Goal: Task Accomplishment & Management: Manage account settings

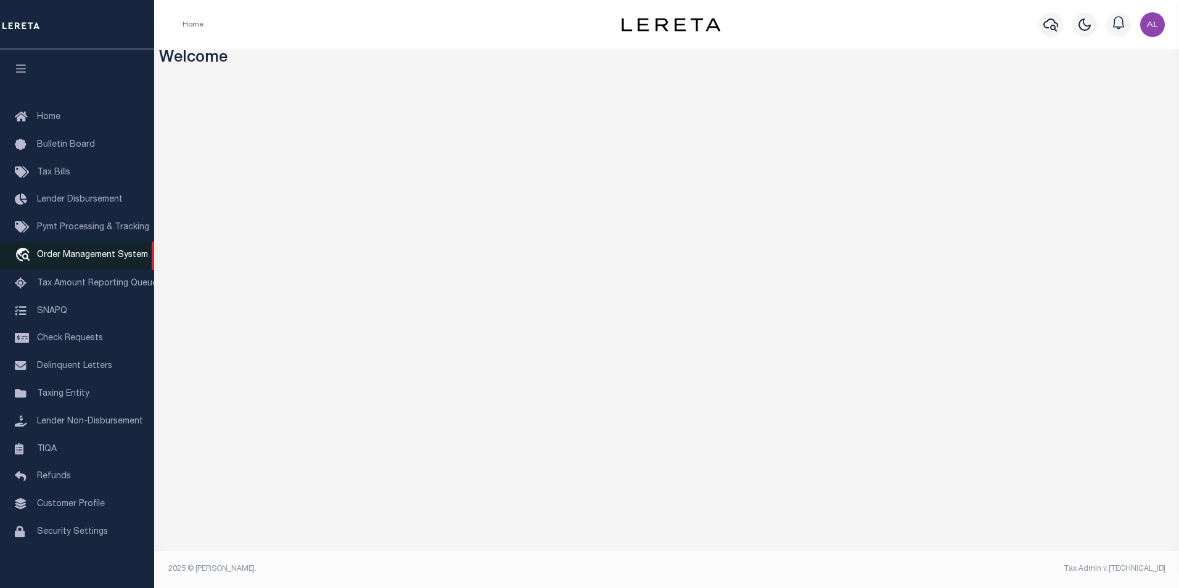
click at [73, 254] on span "Order Management System" at bounding box center [92, 255] width 111 height 9
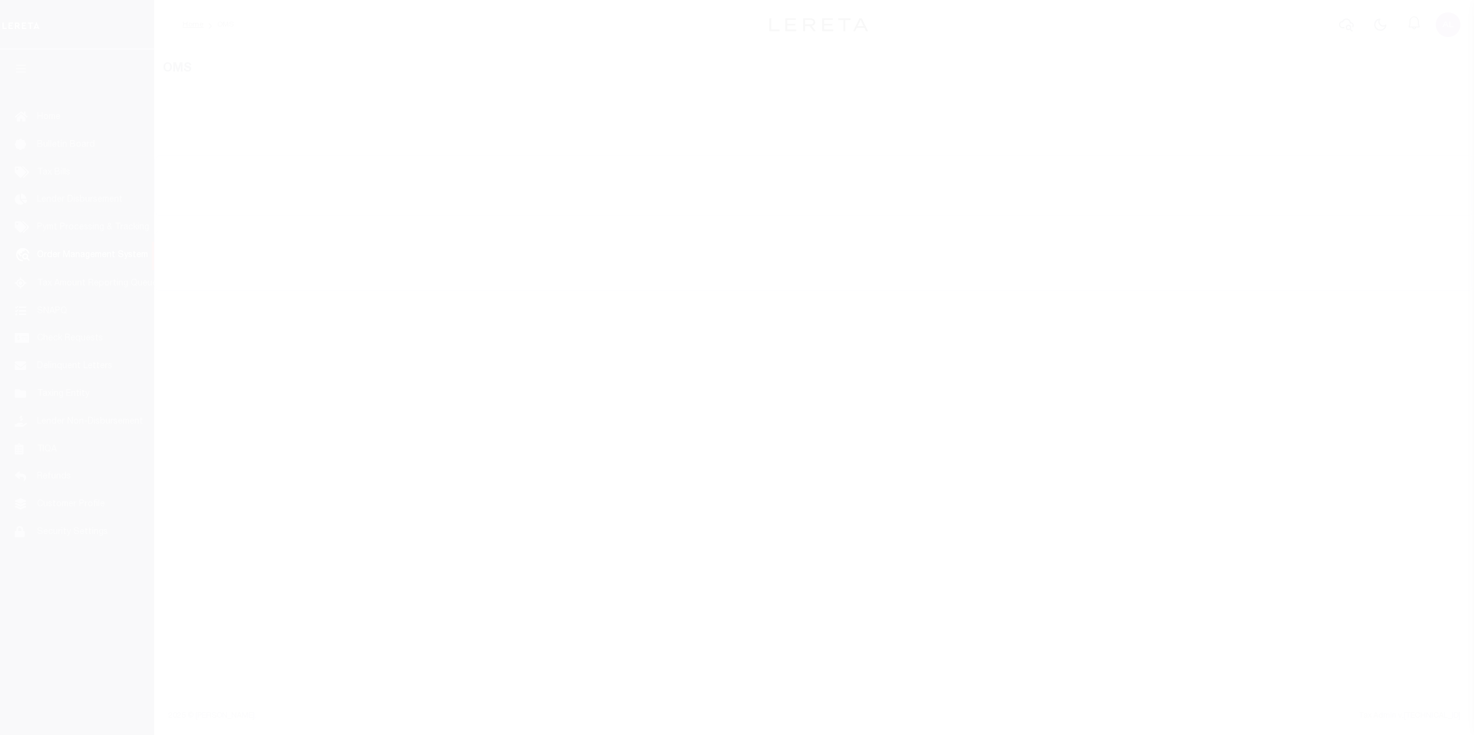
select select "200"
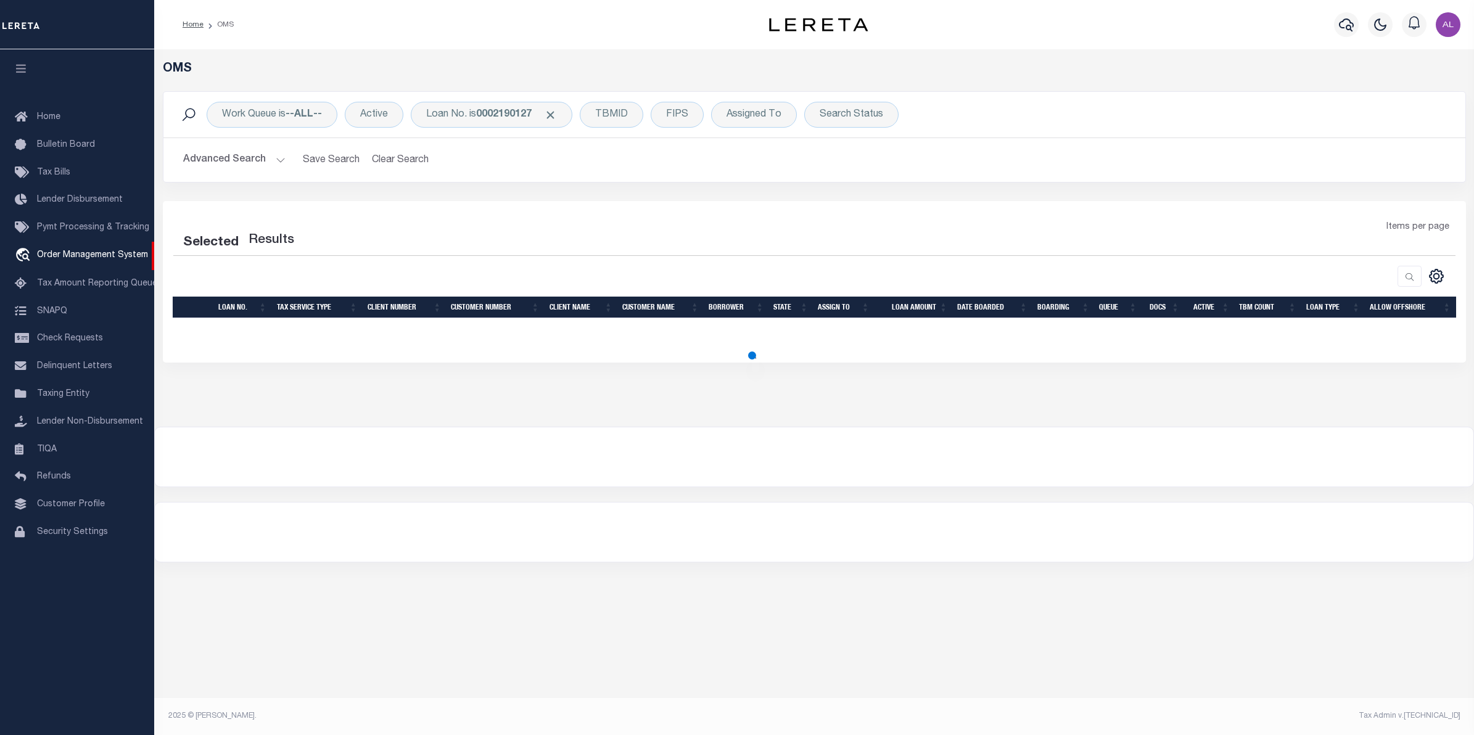
select select "200"
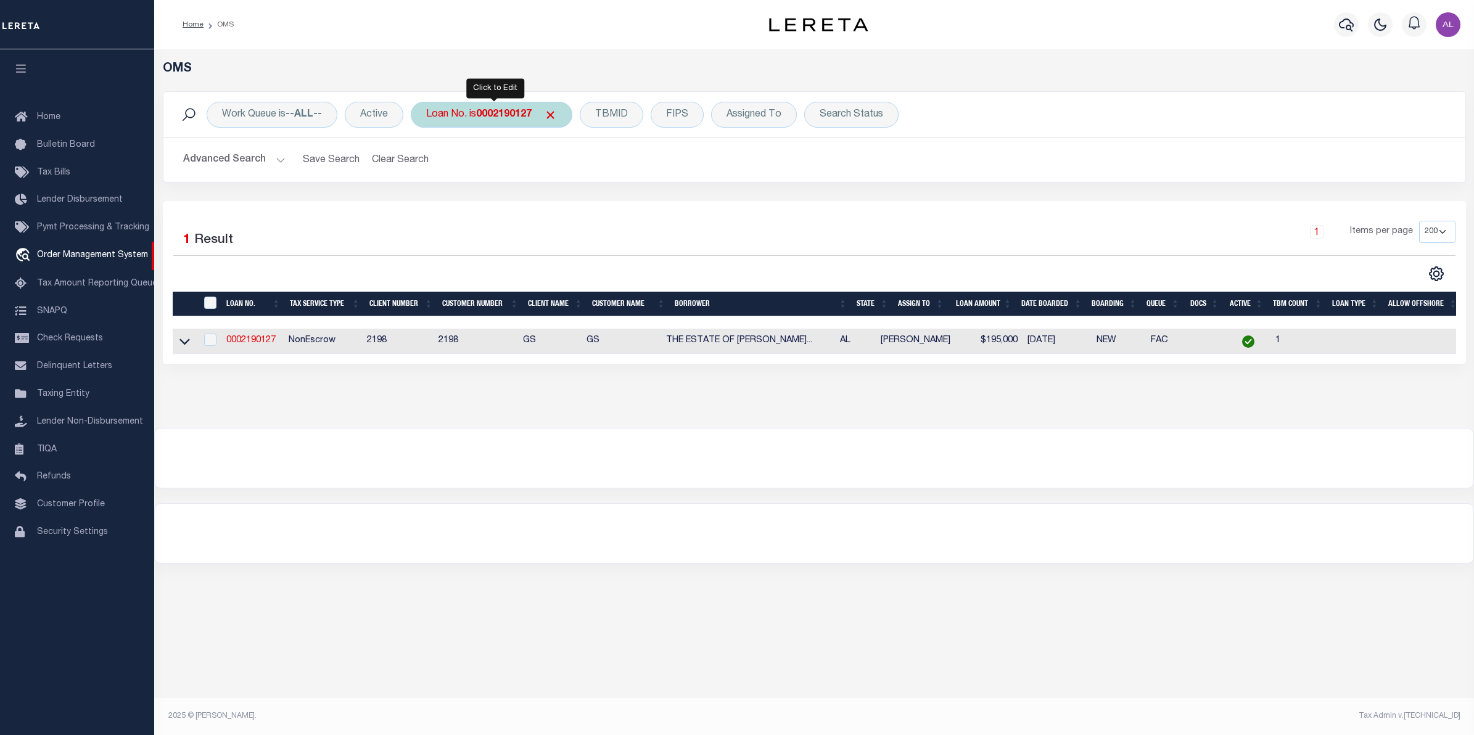
click at [490, 115] on b "0002190127" at bounding box center [504, 115] width 56 height 10
type input "2008525443"
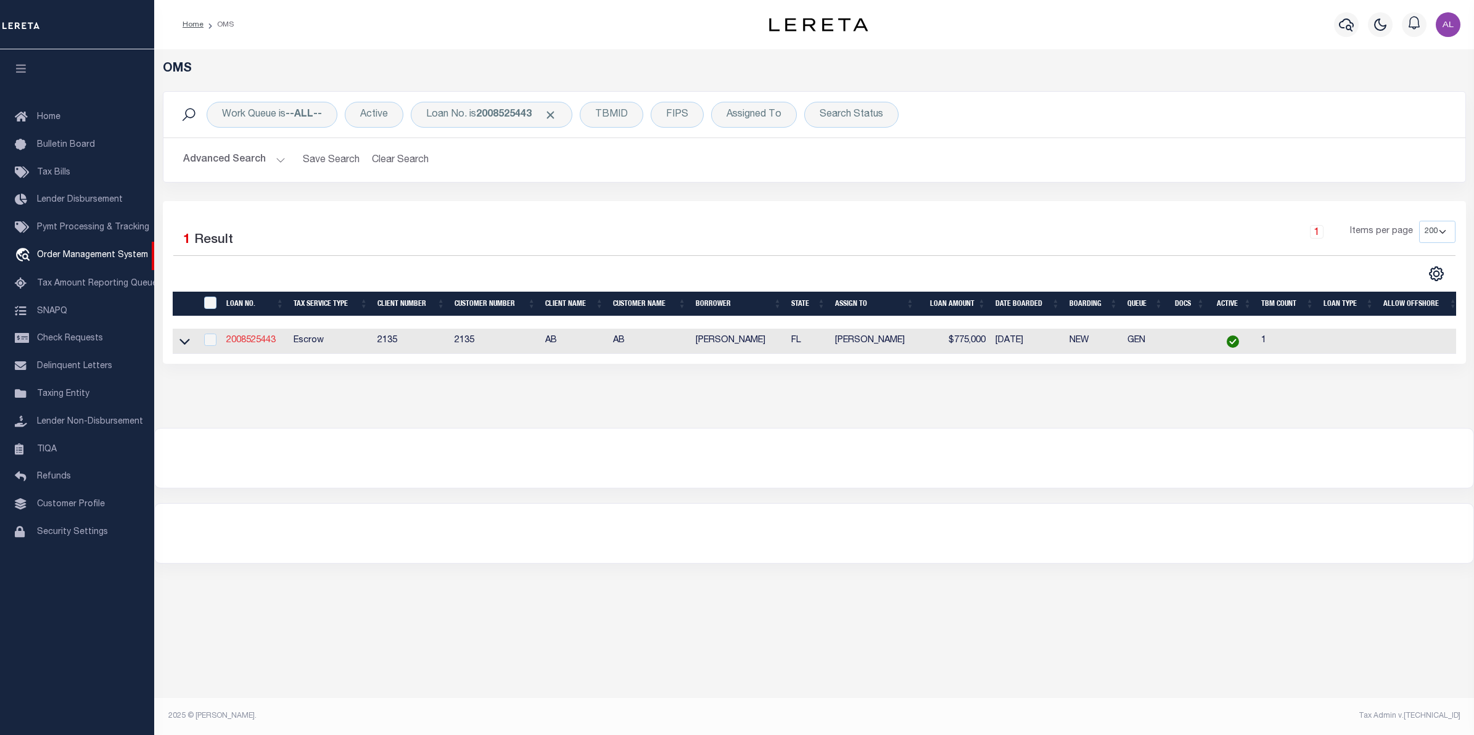
click at [237, 342] on link "2008525443" at bounding box center [250, 340] width 49 height 9
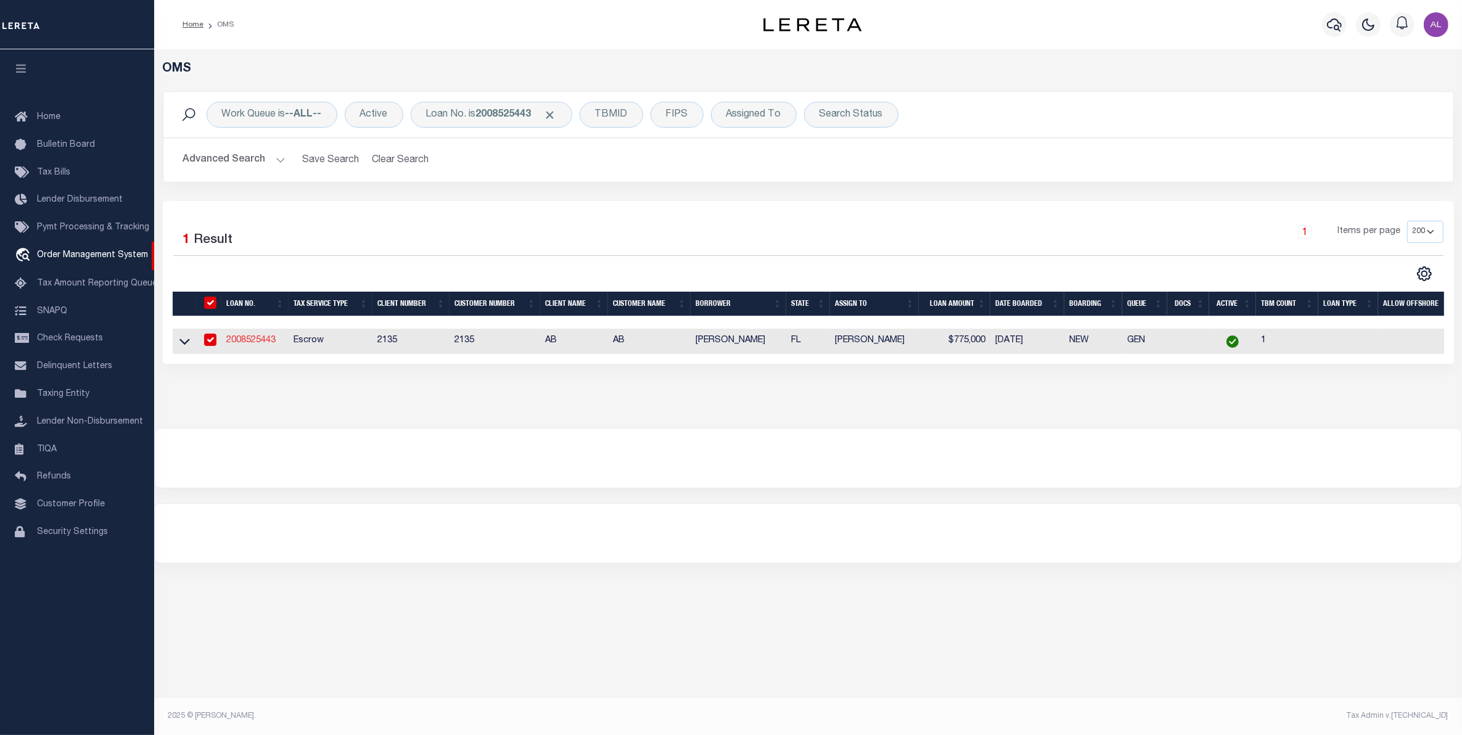
type input "2008525443"
type input "[PERSON_NAME]"
select select
type input "PO BOX 2031"
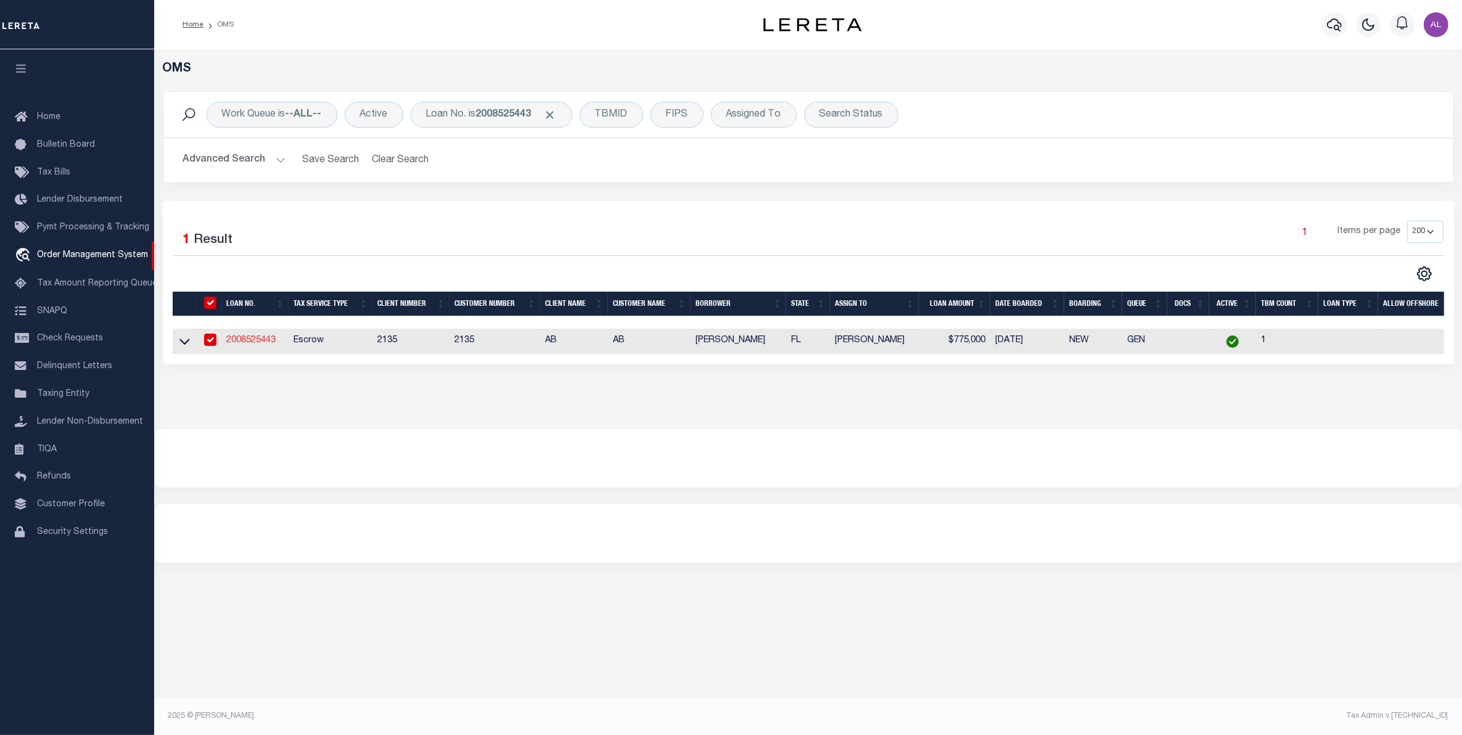
type input "[GEOGRAPHIC_DATA], [GEOGRAPHIC_DATA] 75710-2031"
select select "Escrow"
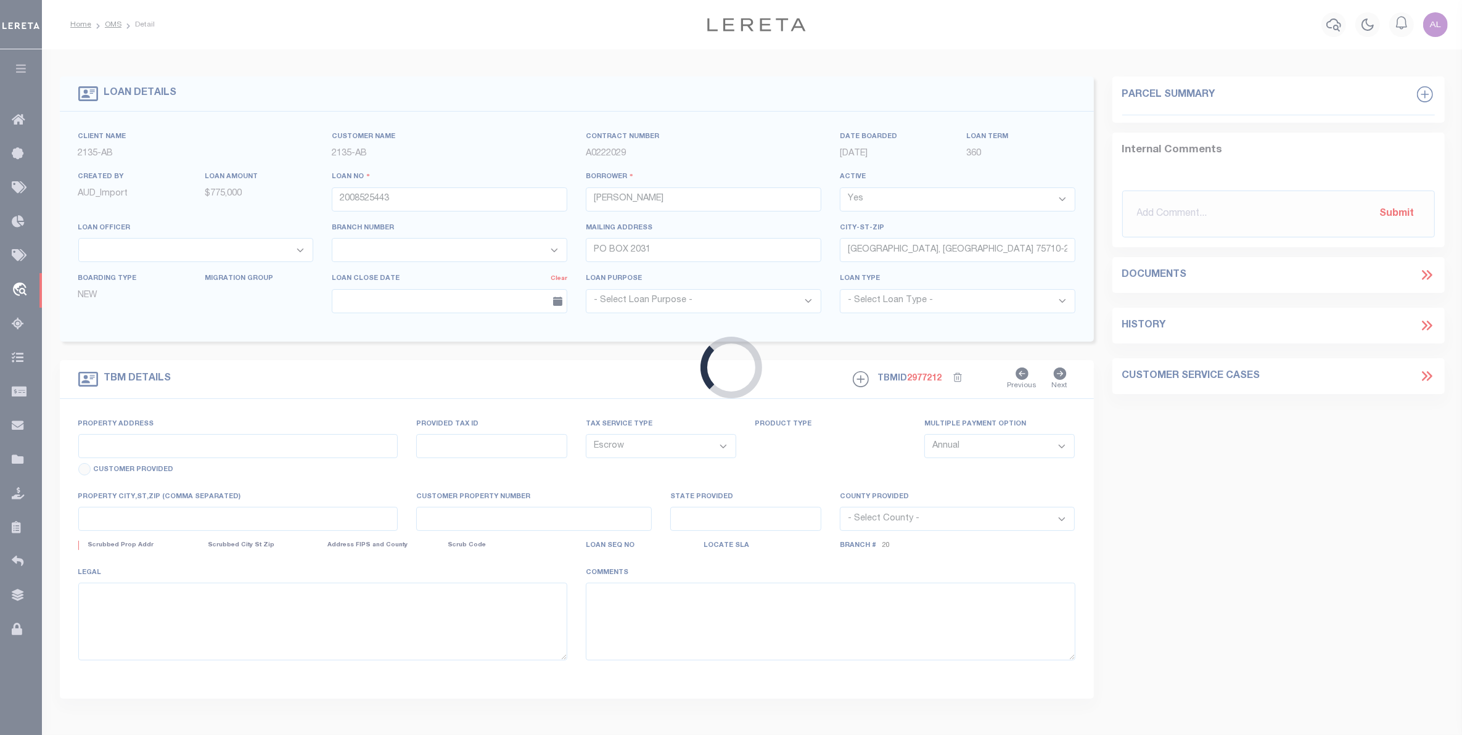
select select "2600"
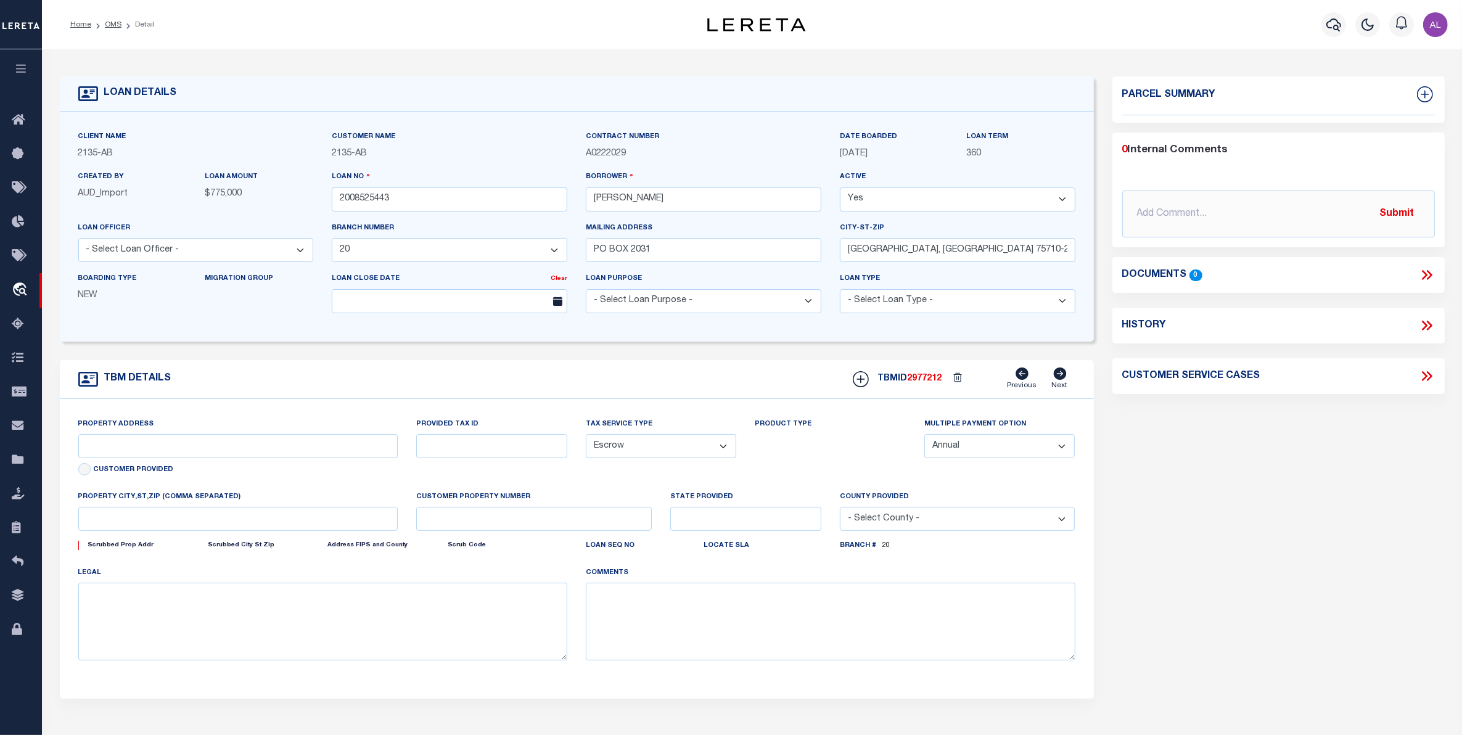
select select "8193"
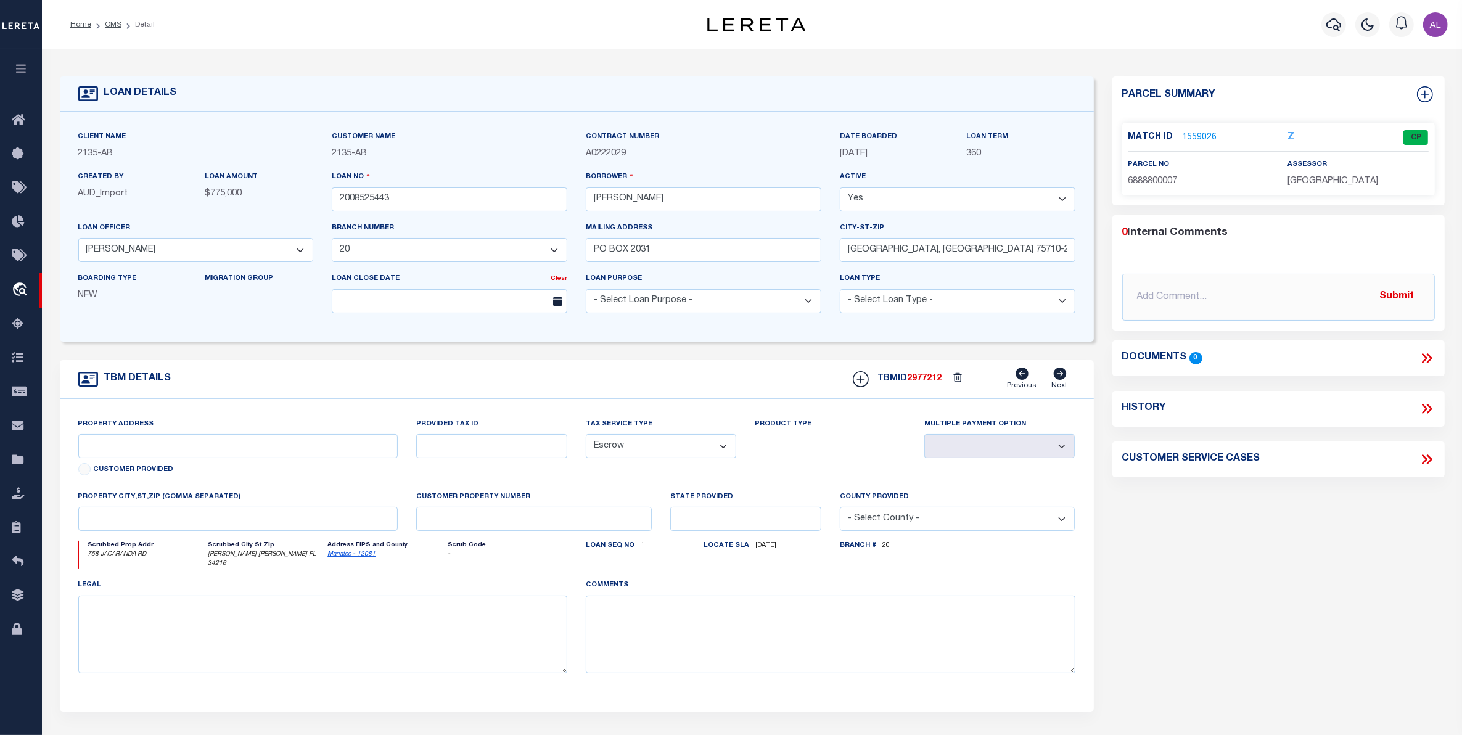
type input "758 JACARANDA RD"
type input "[GEOGRAPHIC_DATA] ID# 6888800007"
select select
type input "[PERSON_NAME] [PERSON_NAME] FL 34216"
type input "FL"
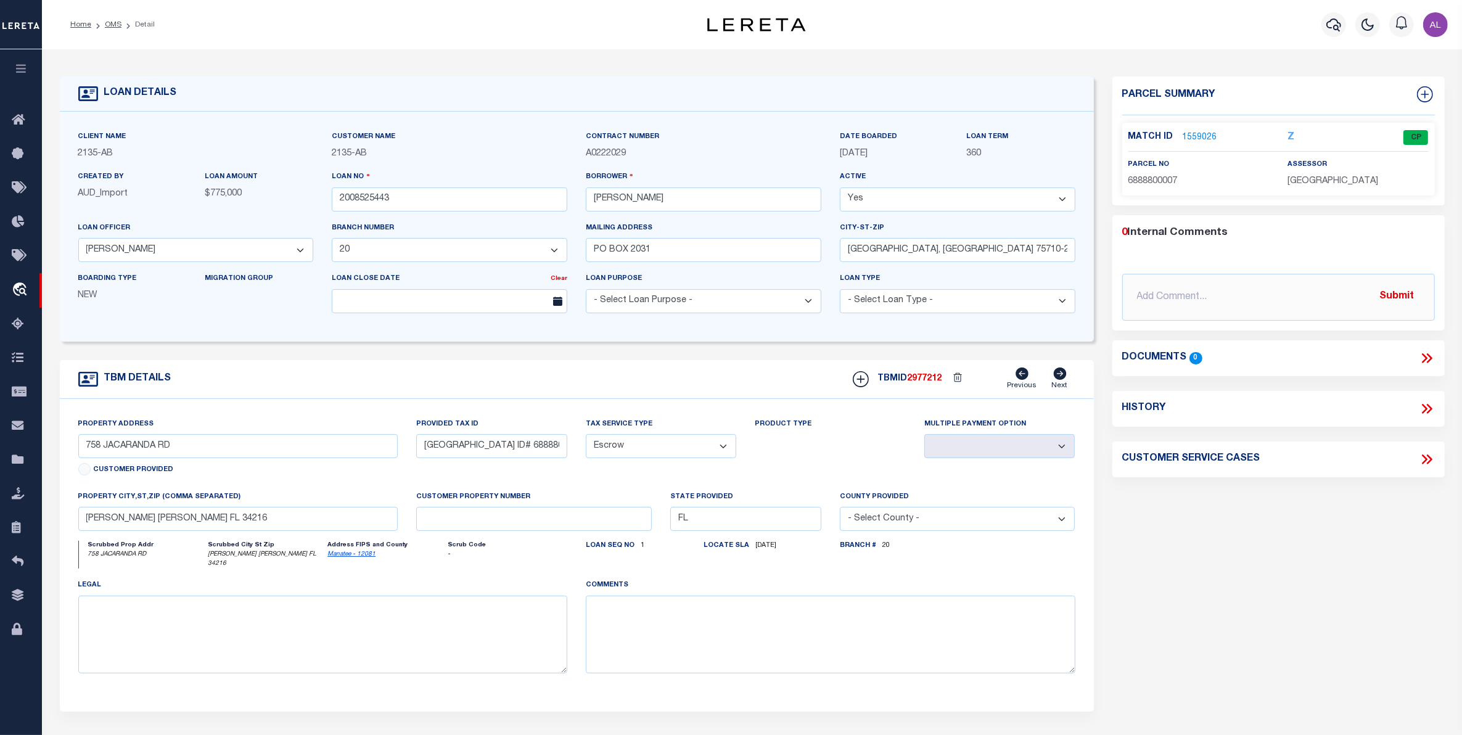
select select
type textarea "DT LOT 5 BLK 26 SHORES ACRES FOURTH ADDITION"
click at [1194, 137] on link "1559026" at bounding box center [1200, 137] width 35 height 13
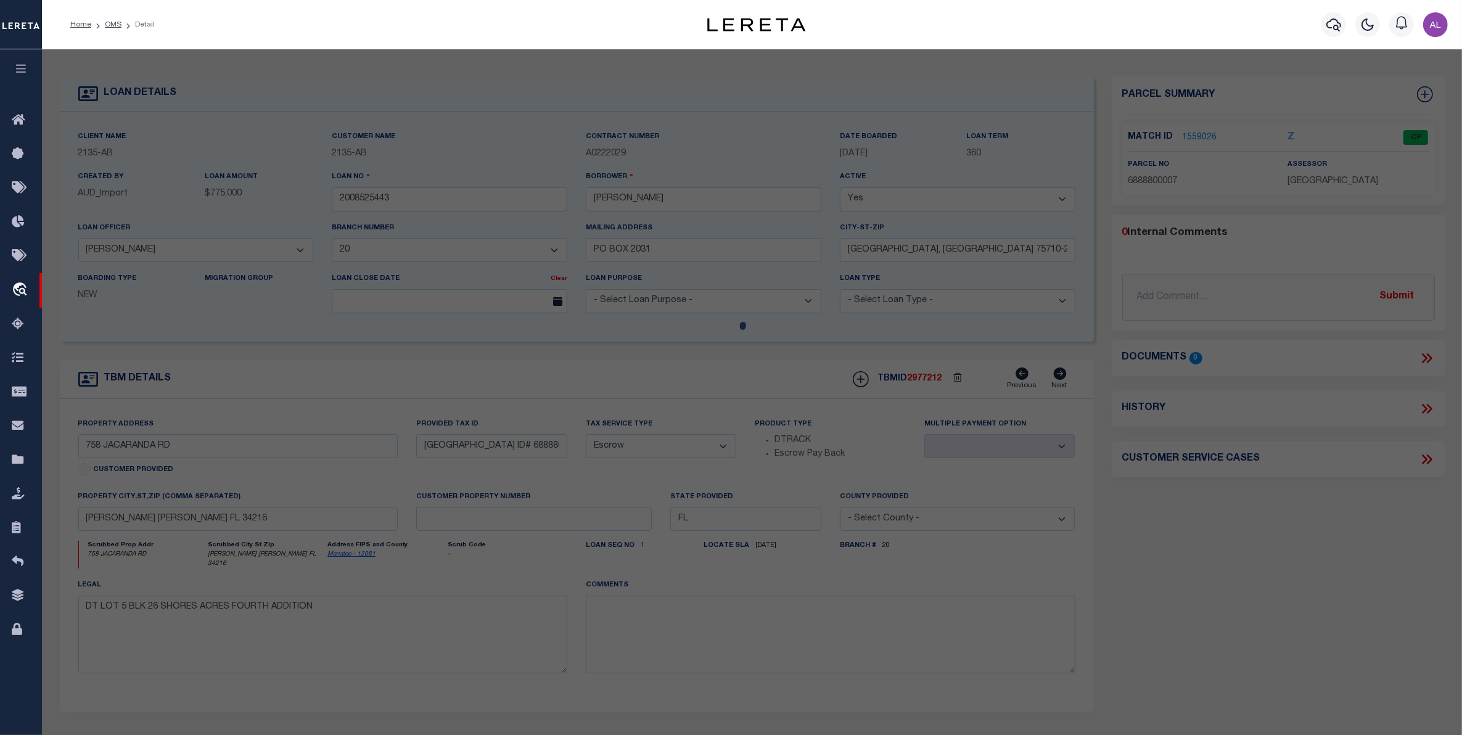
checkbox input "false"
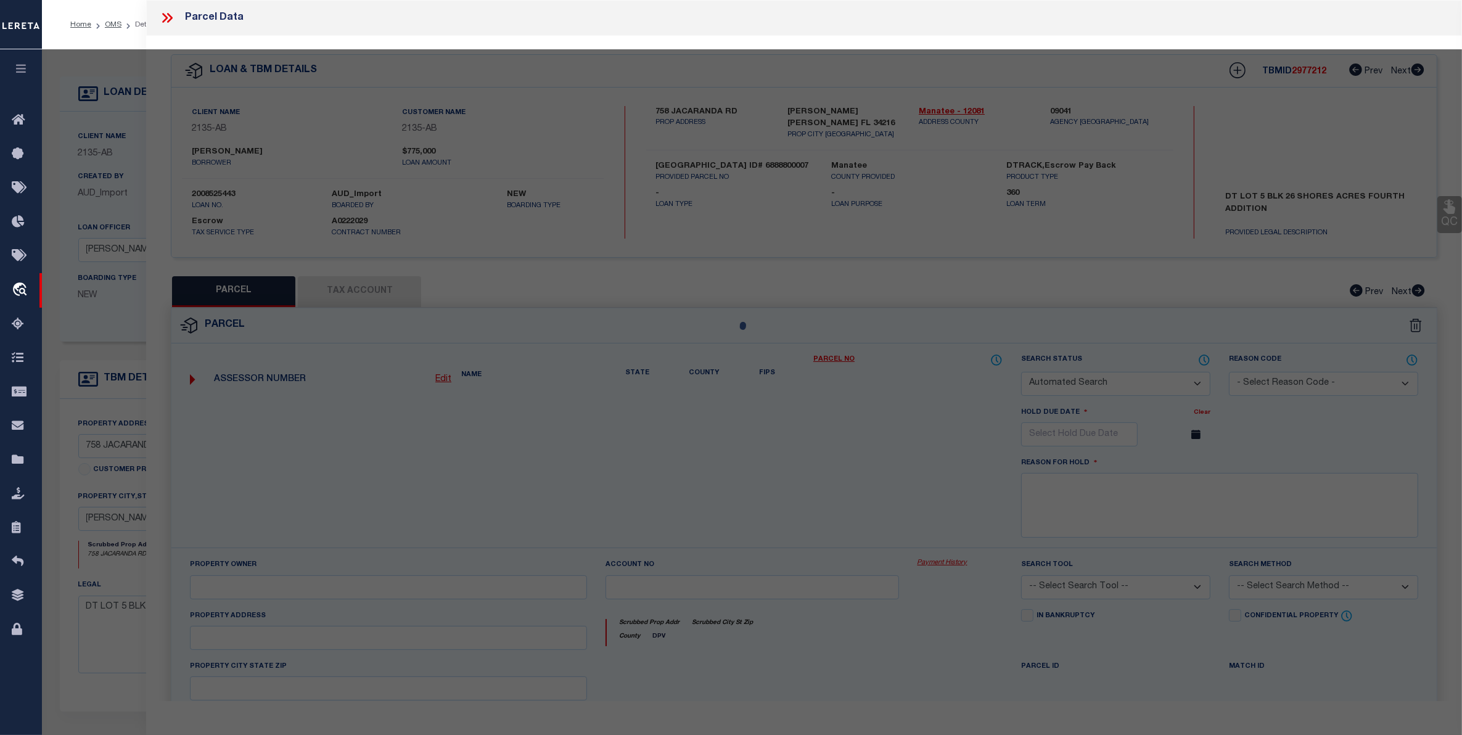
select select "CP"
type input "[PERSON_NAME]; [PERSON_NAME]"
select select
type input "758 JACARANDA RD"
type input "[PERSON_NAME] [PERSON_NAME] FL 34216"
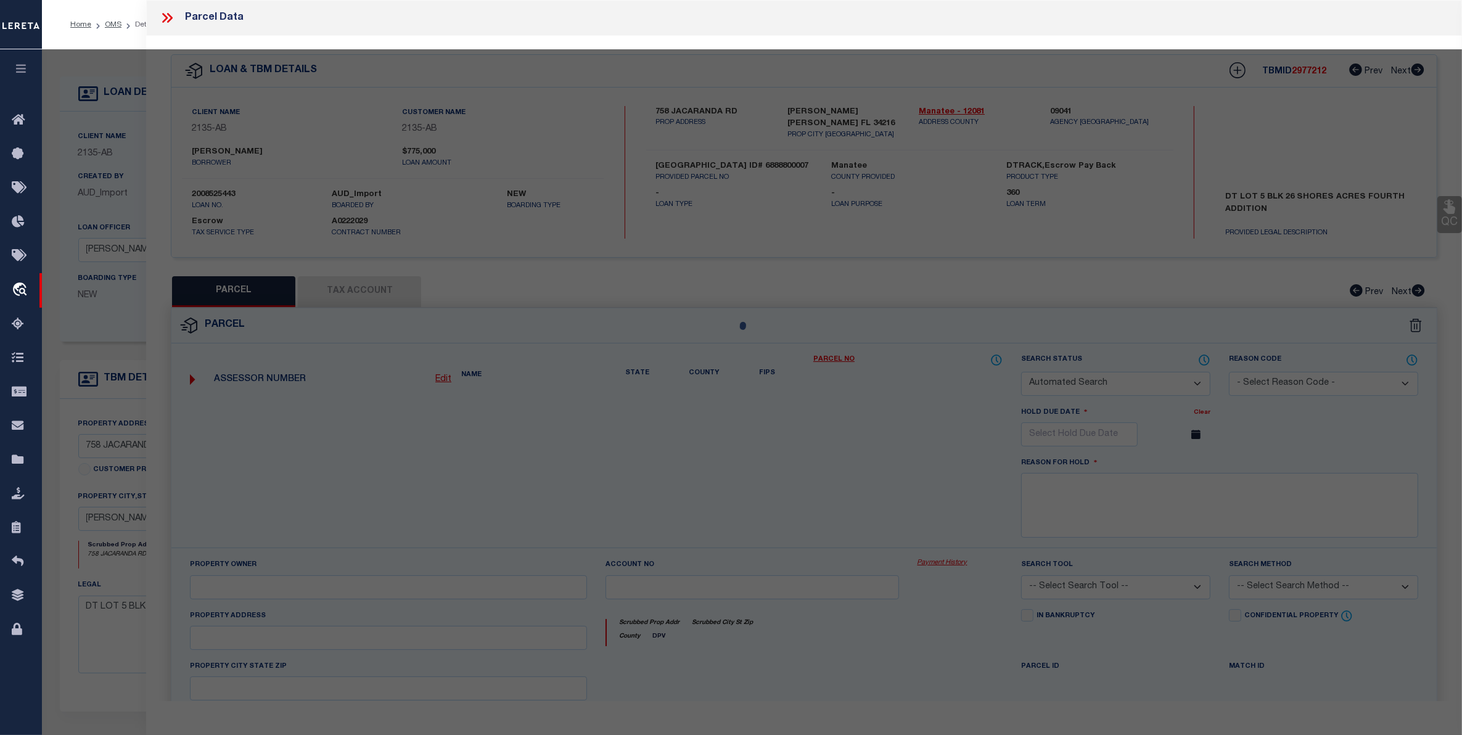
type textarea "LOT 5 BLK 26 SHORE ACRES 4TH ADD PI#68888.0000/7 [Full Description]"
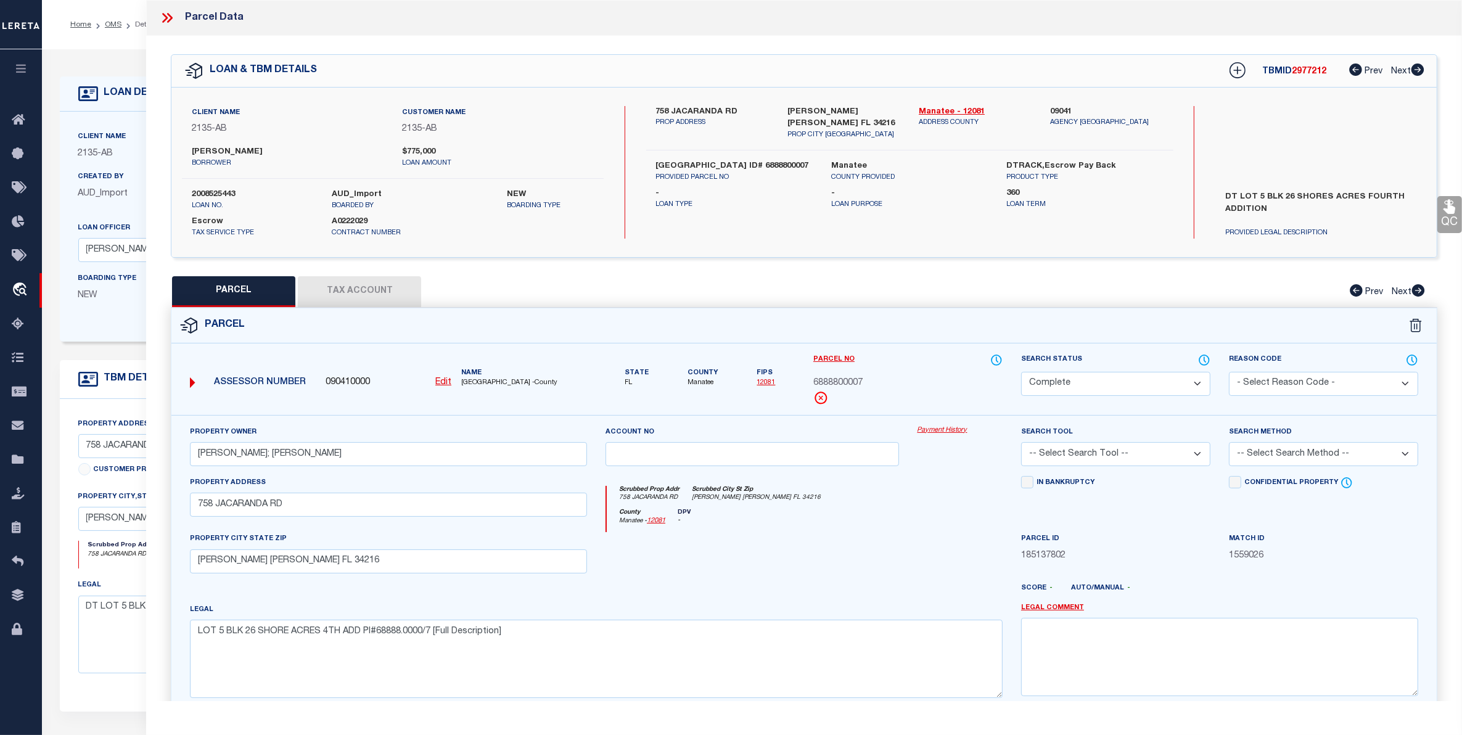
click at [363, 294] on button "Tax Account" at bounding box center [359, 291] width 123 height 31
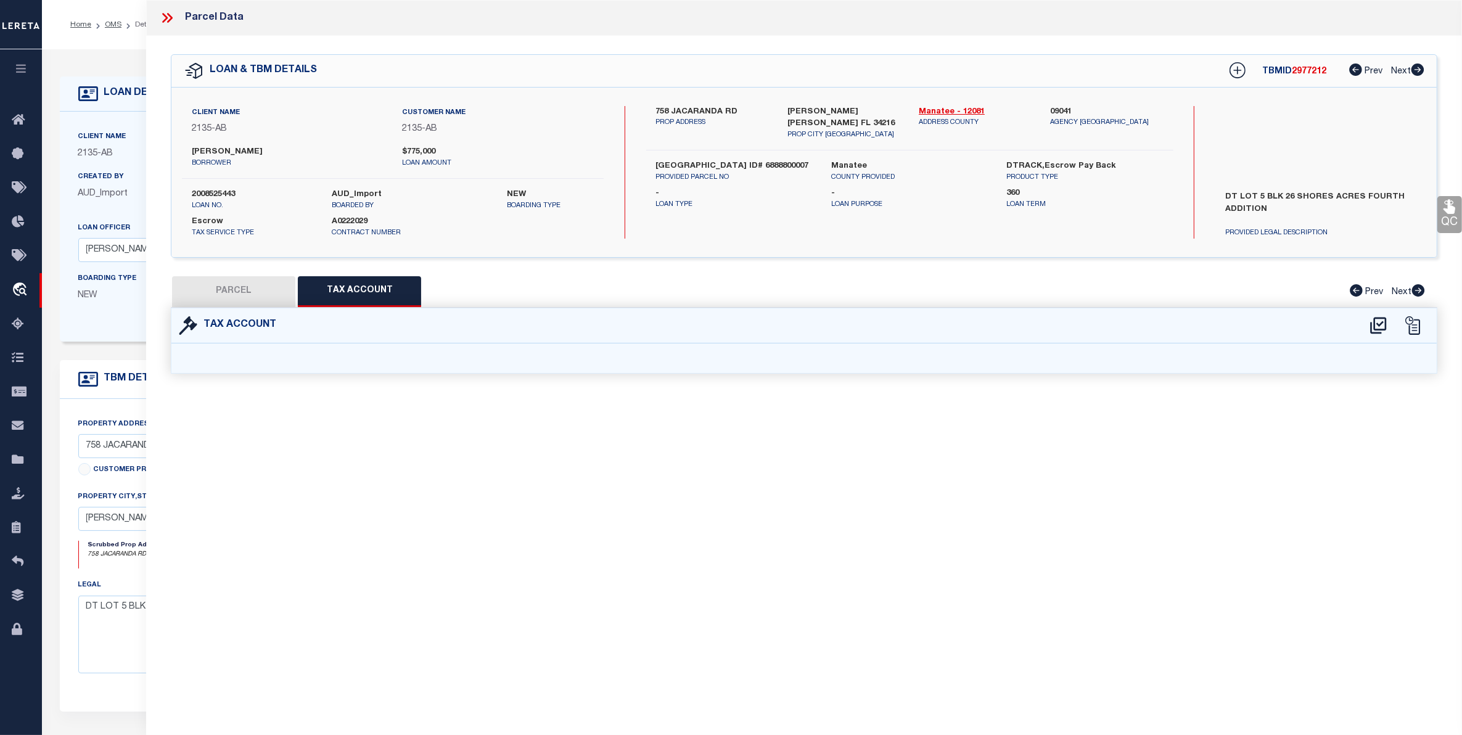
select select "100"
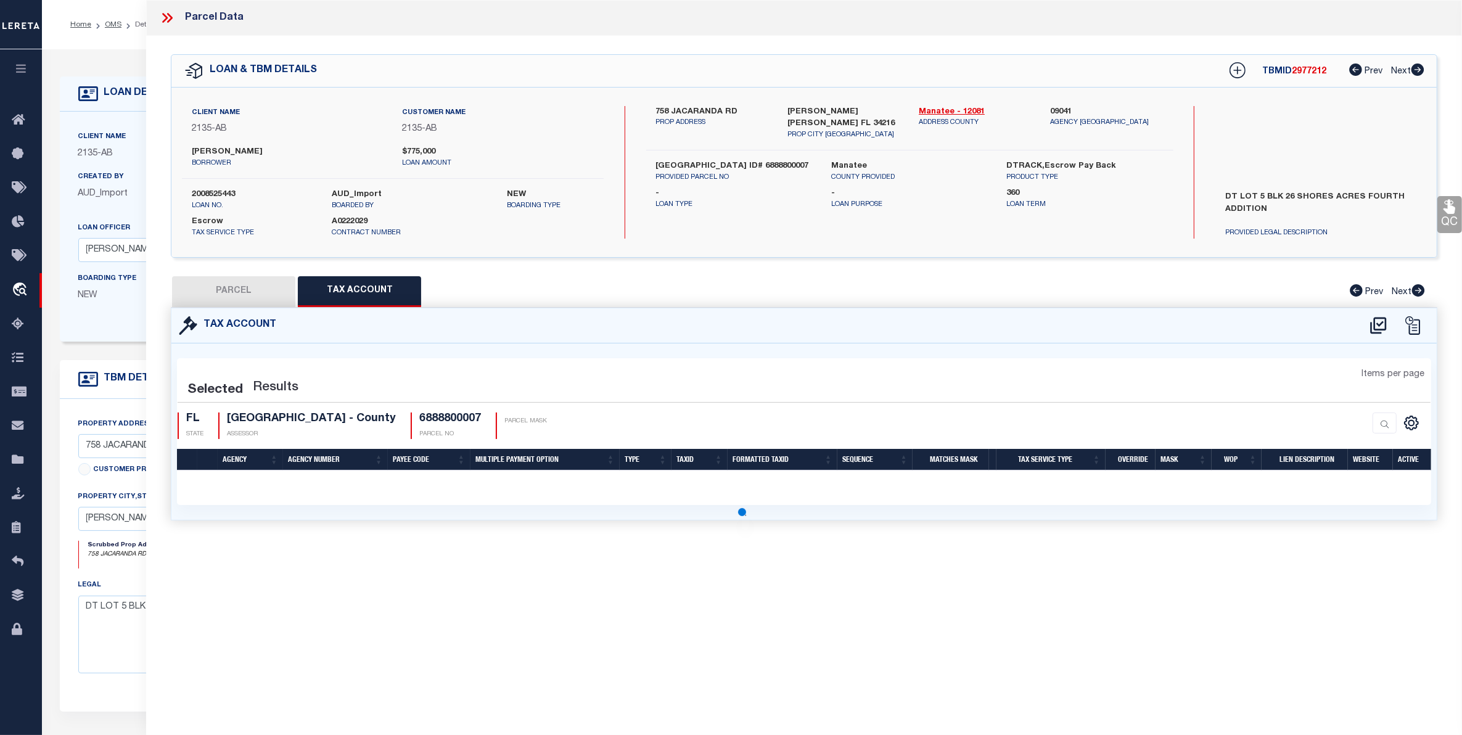
select select "100"
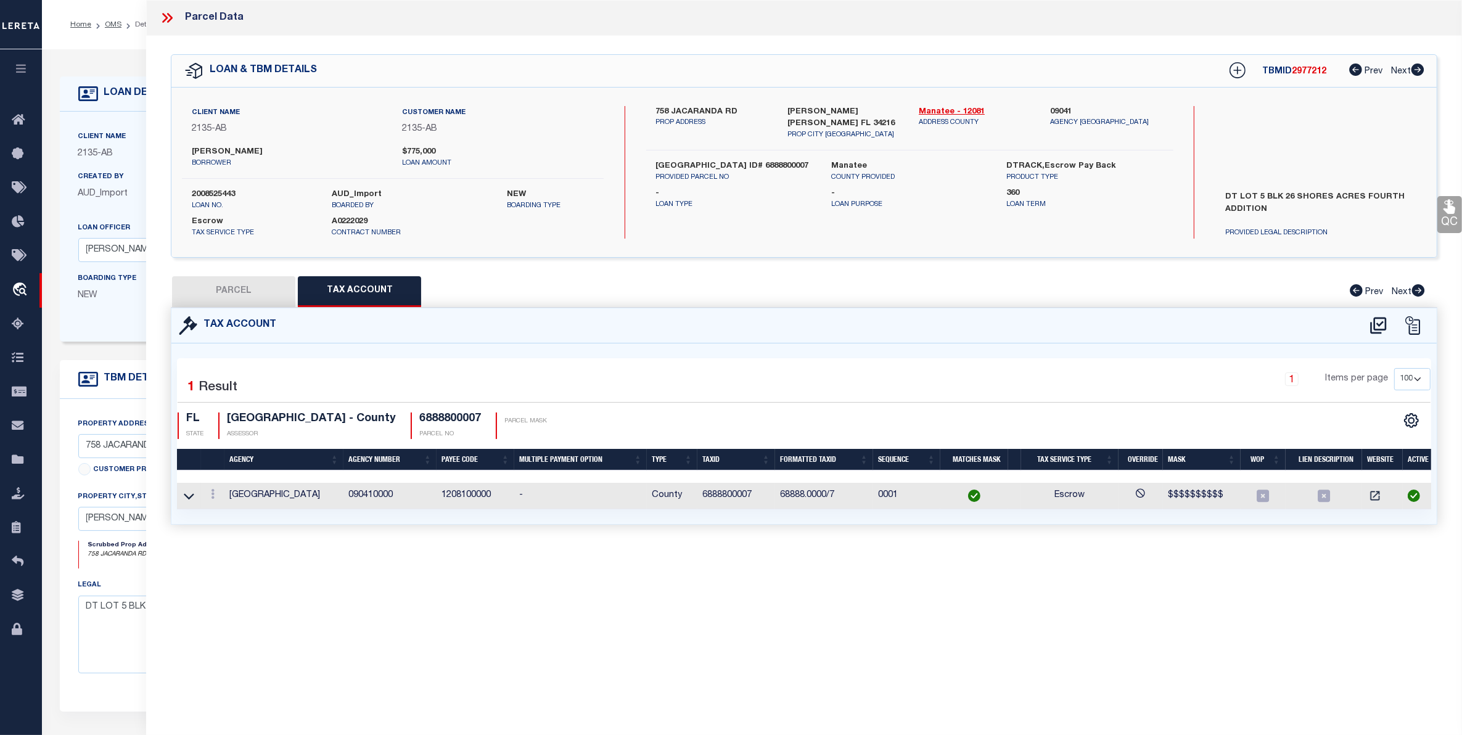
click at [370, 498] on td "090410000" at bounding box center [390, 496] width 93 height 27
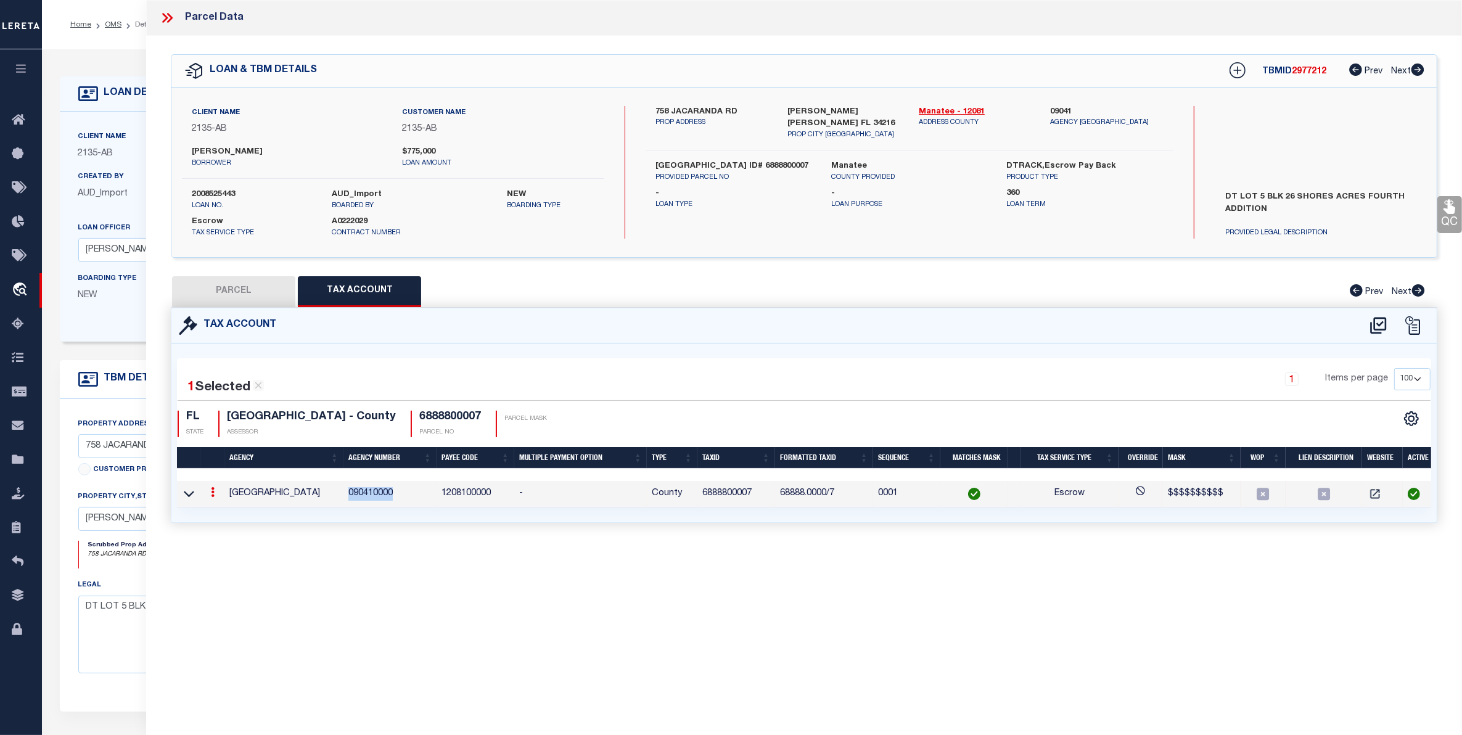
click at [370, 498] on td "090410000" at bounding box center [390, 494] width 93 height 27
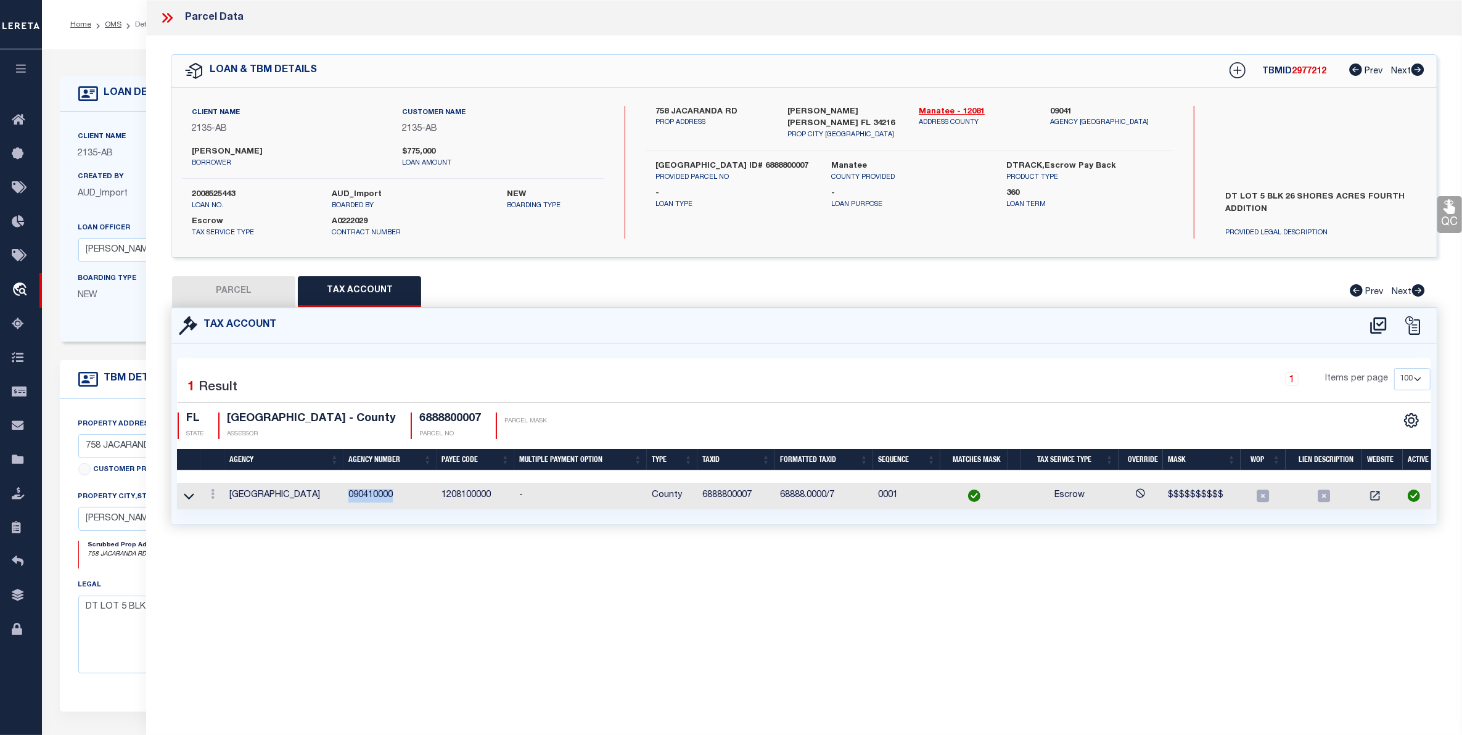
copy td "090410000"
click at [101, 342] on div "Client Name 2135 - AB Customer Name 2135 - AB Contract Number A0222029 360" at bounding box center [577, 227] width 1034 height 230
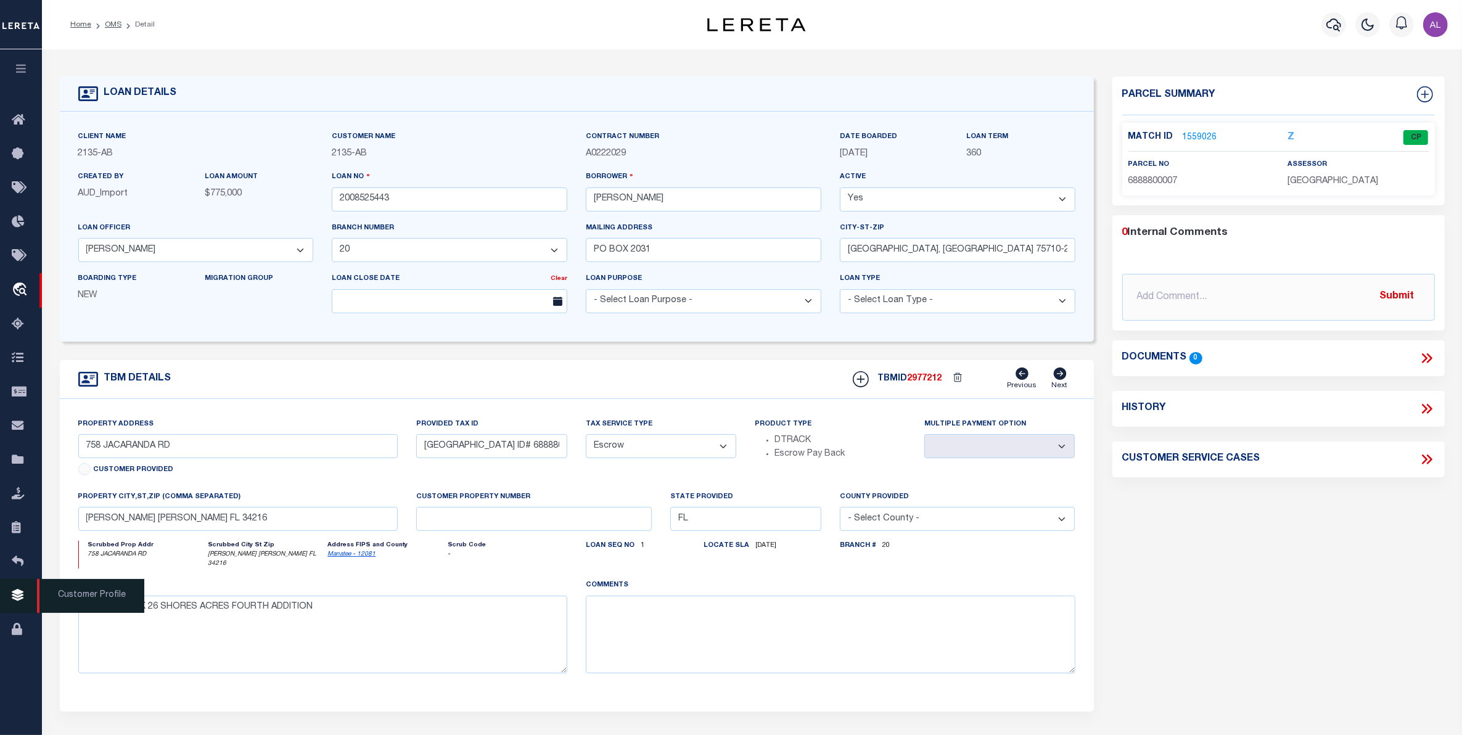
click at [15, 592] on link "Customer Profile" at bounding box center [21, 596] width 42 height 34
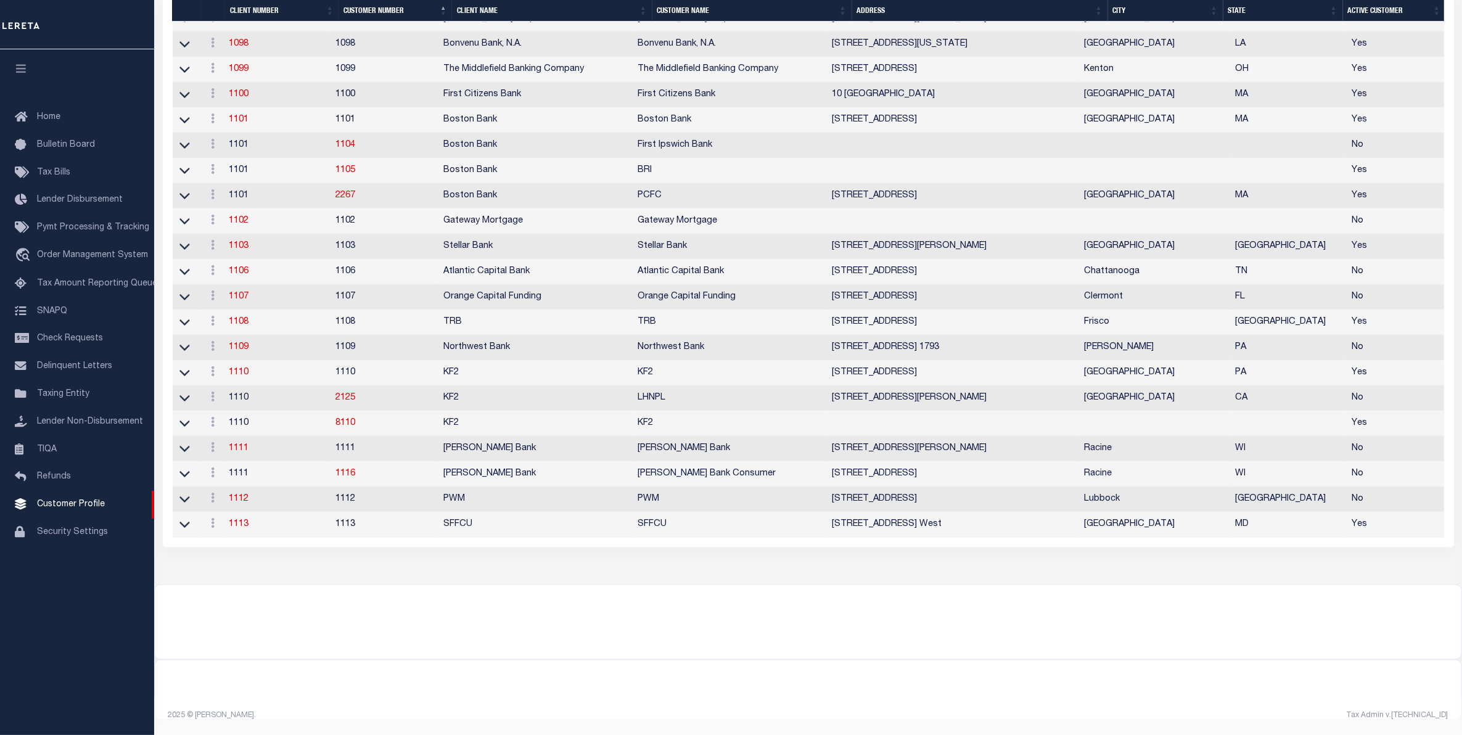
scroll to position [2359, 0]
click at [242, 520] on link "1113" at bounding box center [239, 524] width 20 height 9
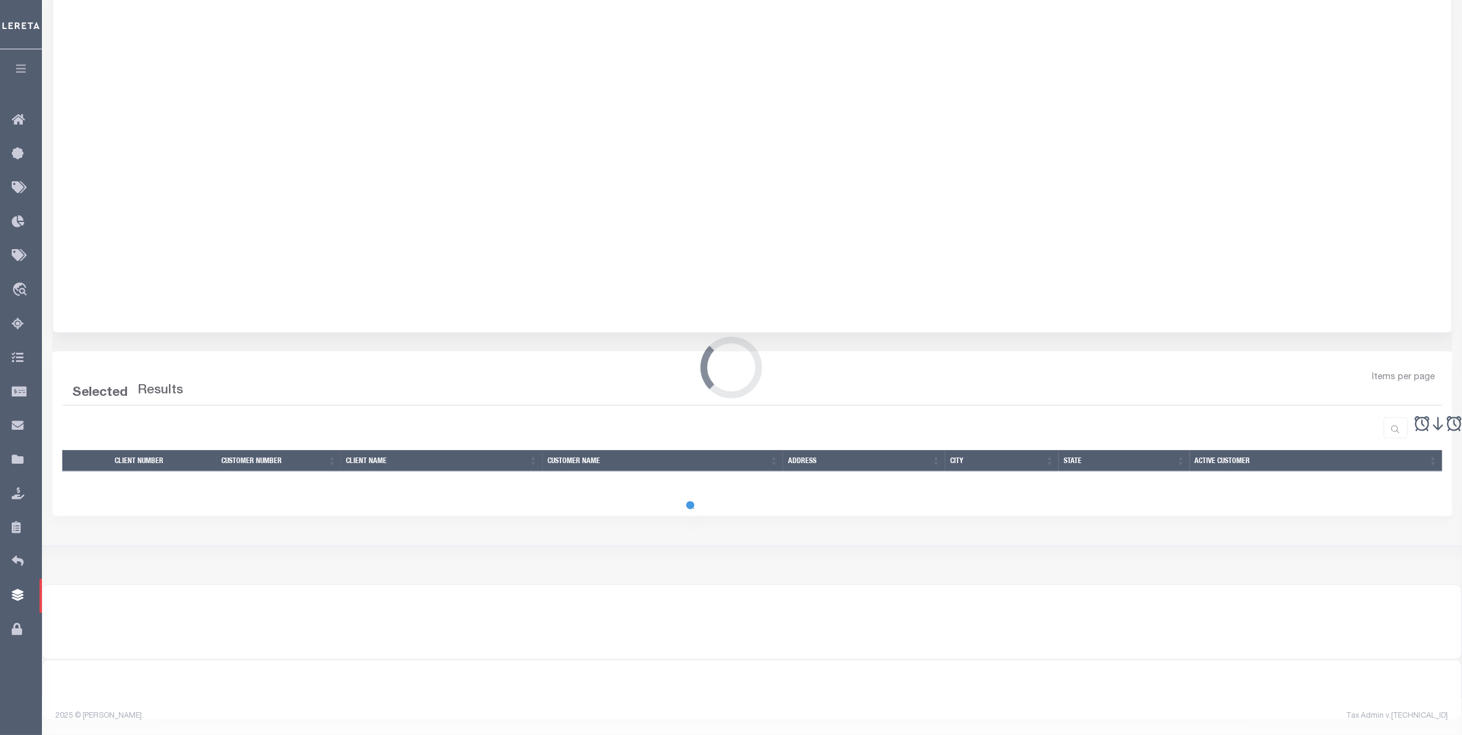
select select
type input "SFFCU"
type input "1113"
type input "SFFCU"
type input "Alice"
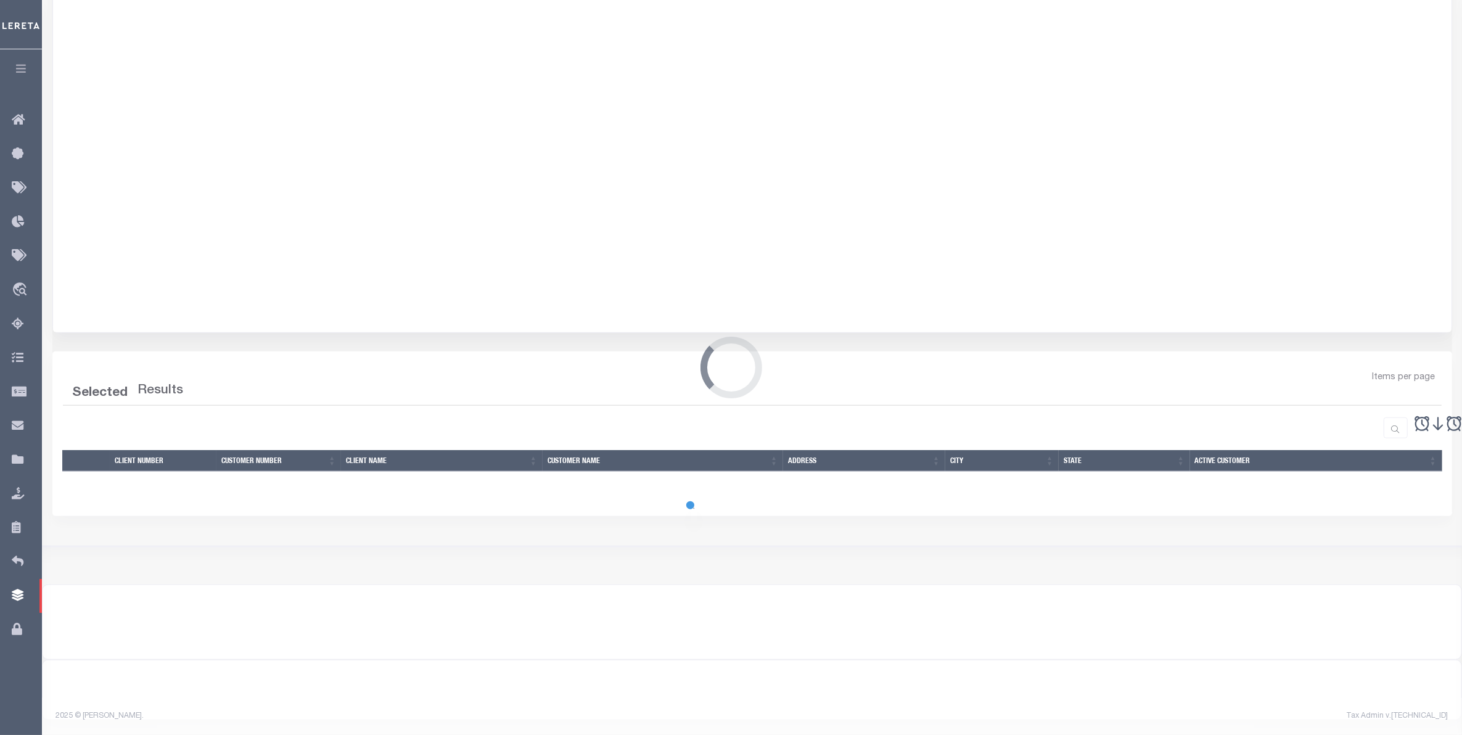
type input "Yang"
select select "Residential"
type input "Barbara Kendrick"
type input "Tony Targhetta"
checkbox input "true"
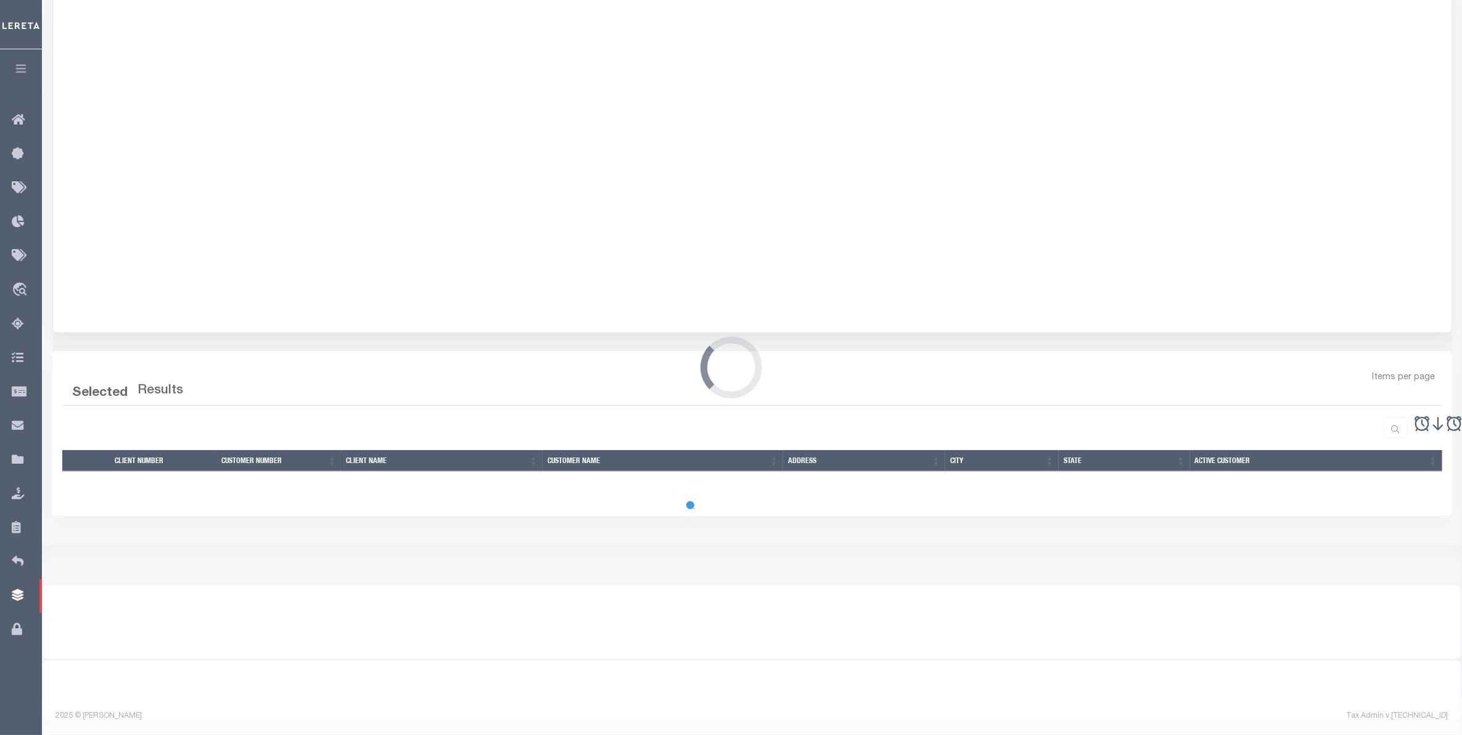
checkbox input "true"
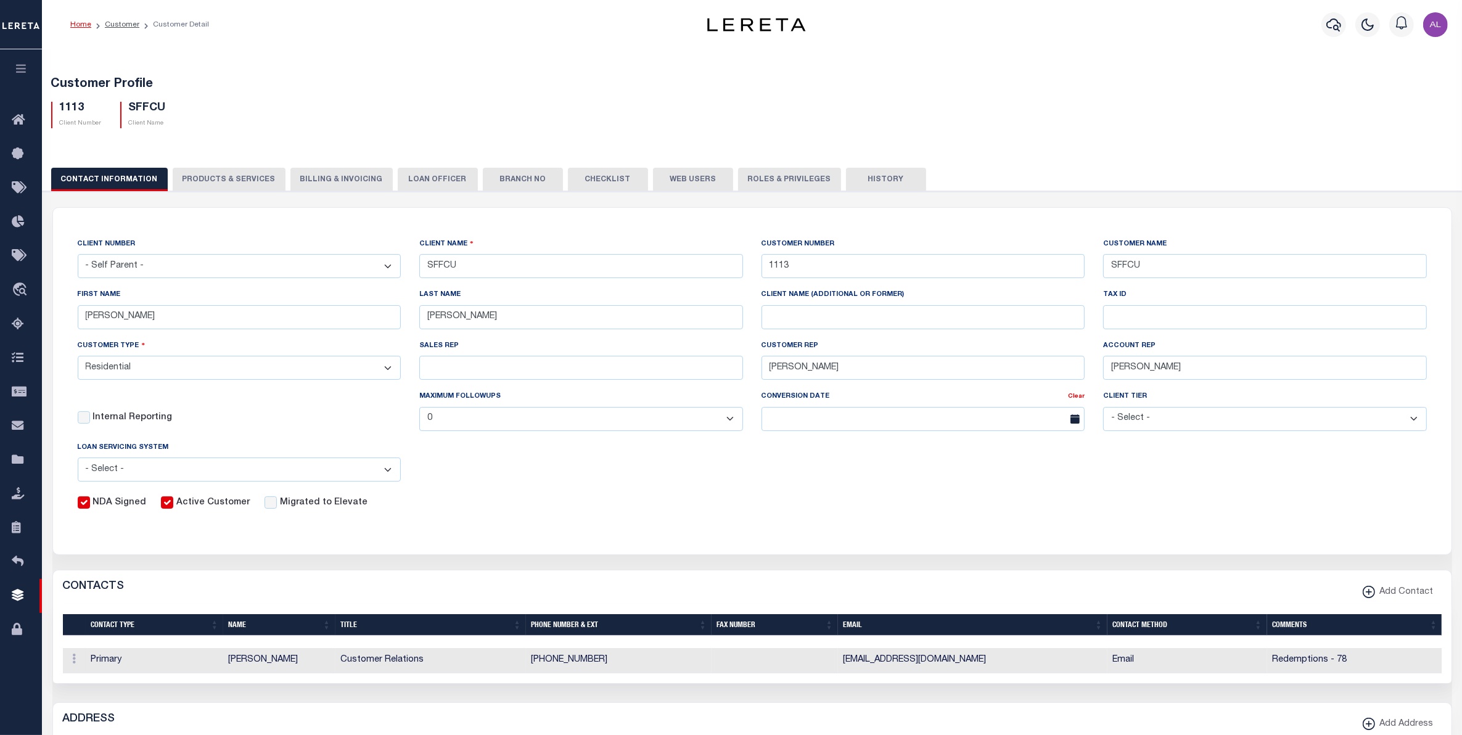
click at [204, 173] on button "PRODUCTS & SERVICES" at bounding box center [229, 179] width 113 height 23
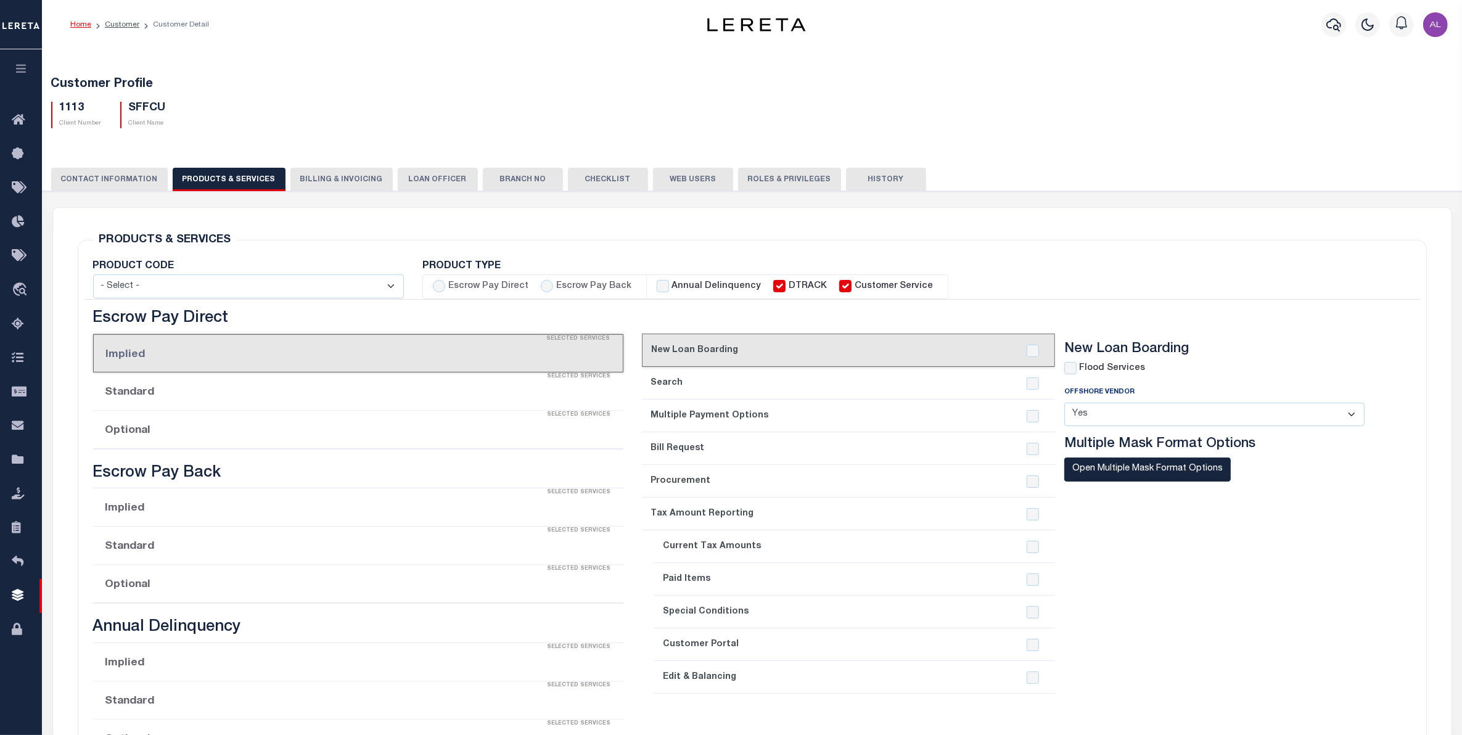
select select "STX"
radio input "true"
checkbox input "true"
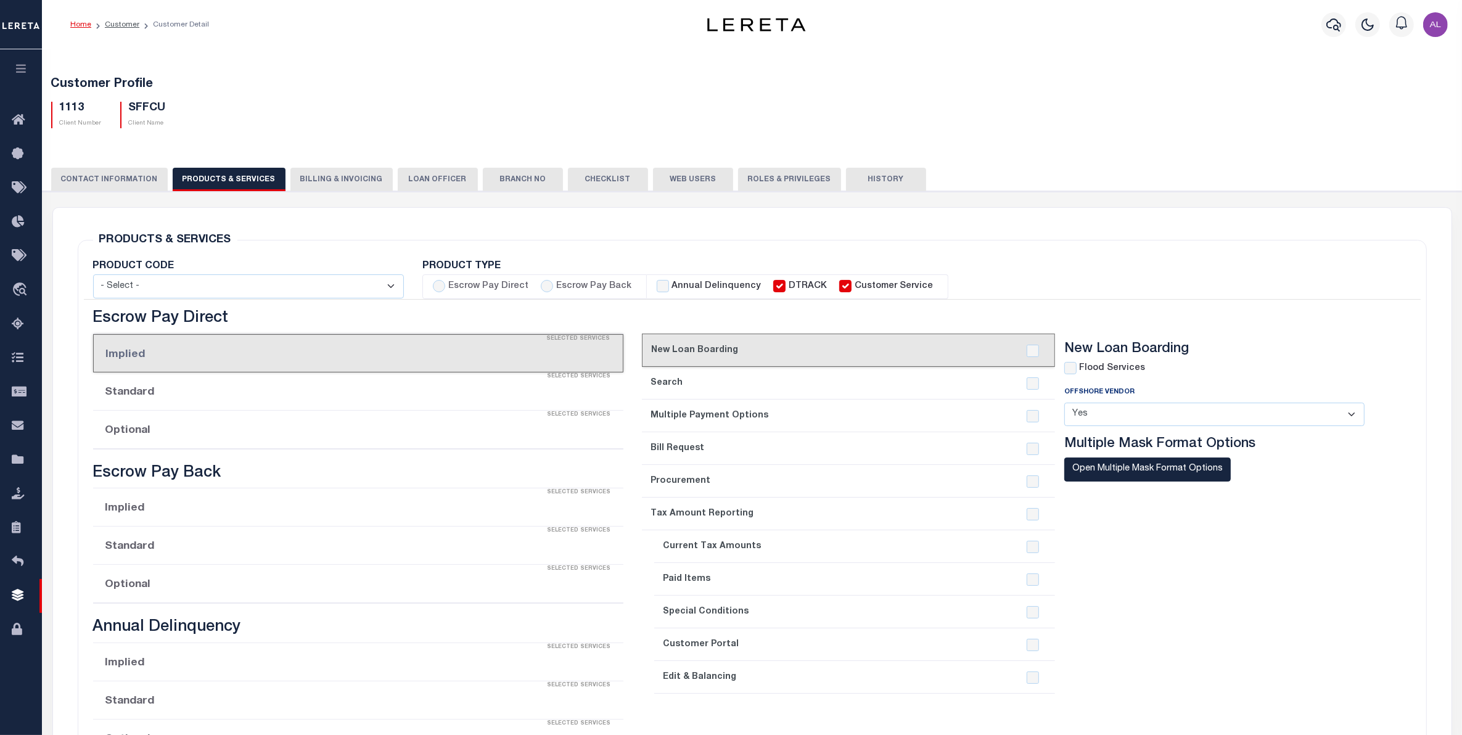
checkbox input "true"
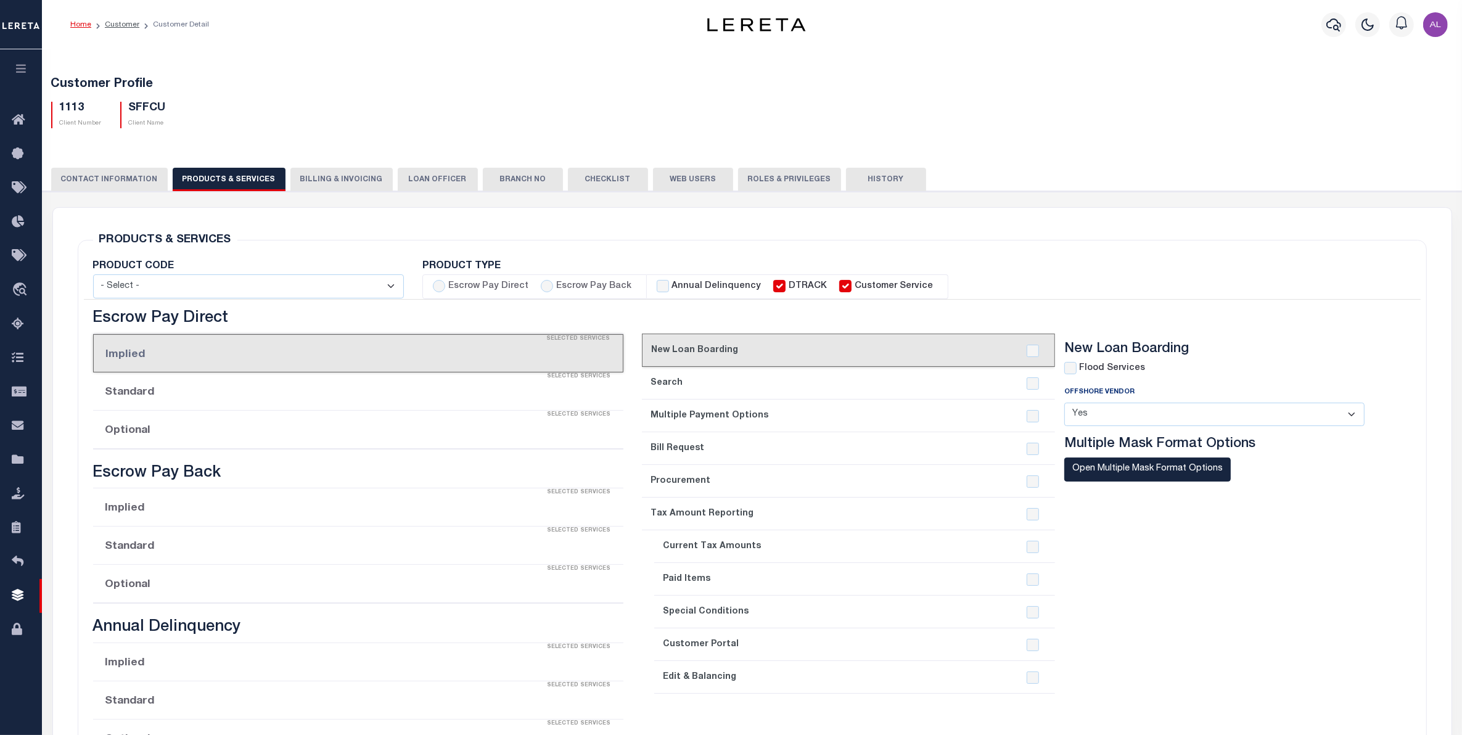
checkbox input "true"
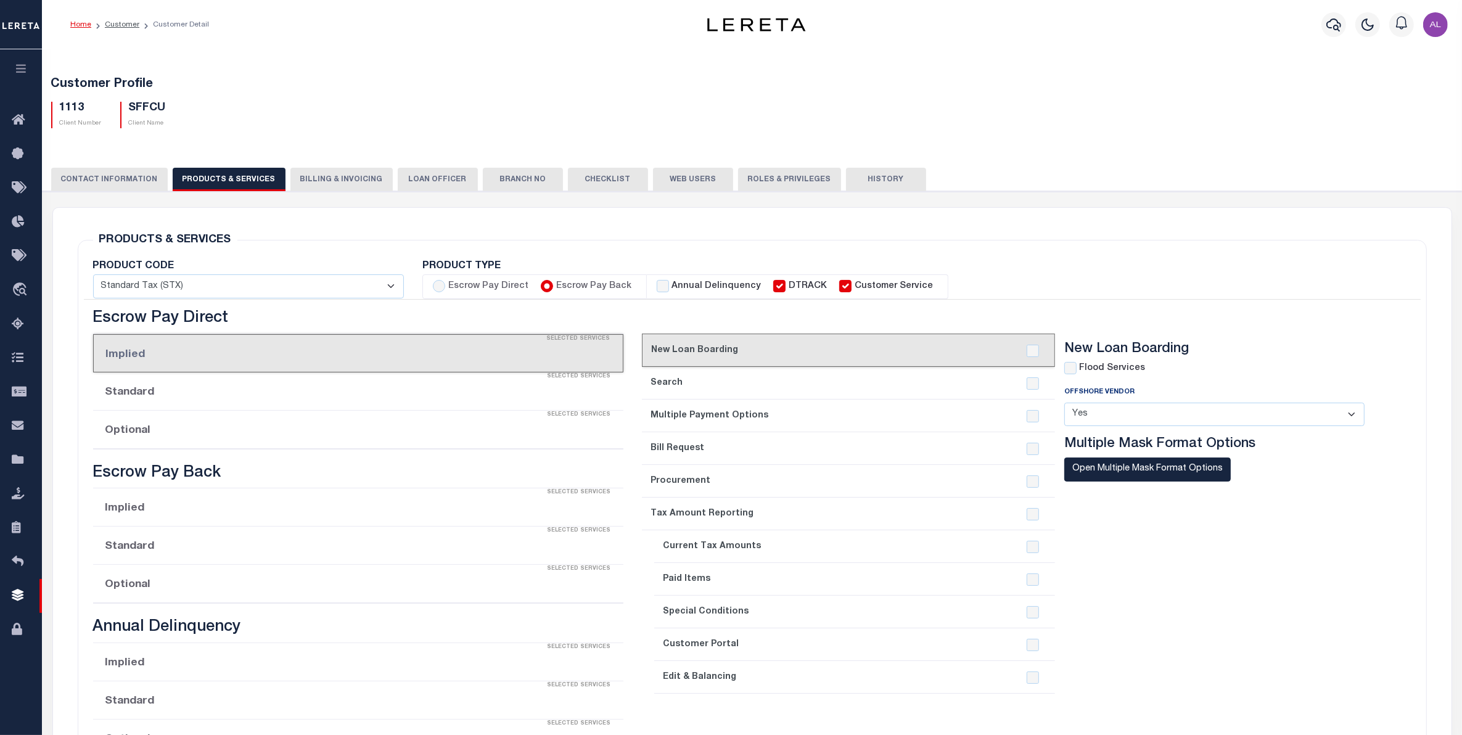
checkbox input "true"
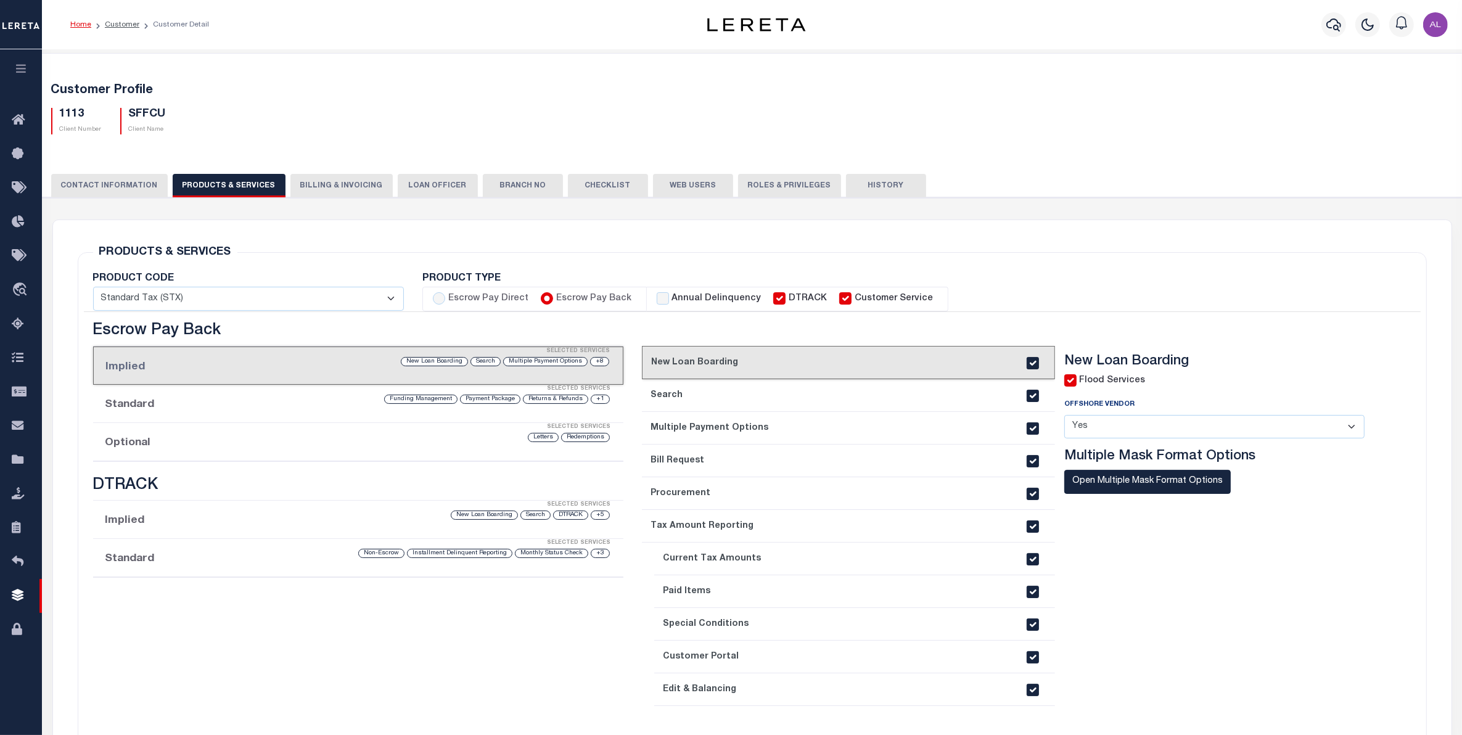
click at [266, 438] on div "Selected Services" at bounding box center [370, 427] width 531 height 25
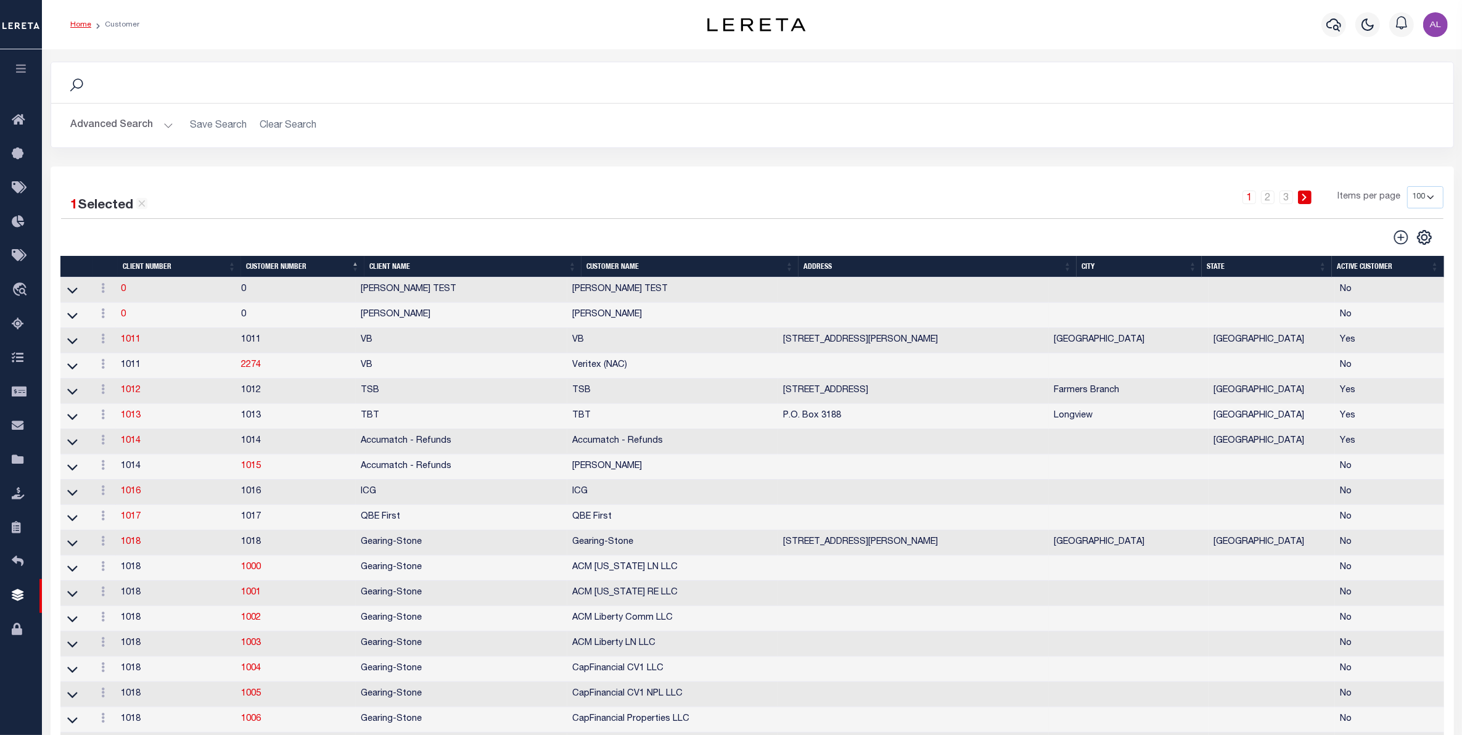
scroll to position [2348, 0]
